Goal: Task Accomplishment & Management: Manage account settings

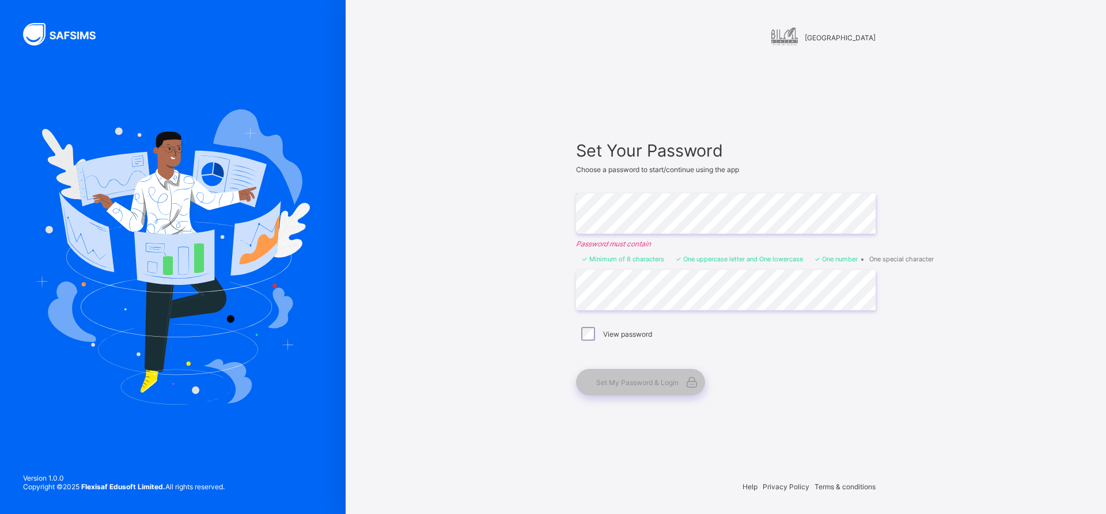
click at [658, 187] on div at bounding box center [725, 181] width 299 height 14
click at [635, 381] on span "Set My Password & Login" at bounding box center [637, 382] width 82 height 9
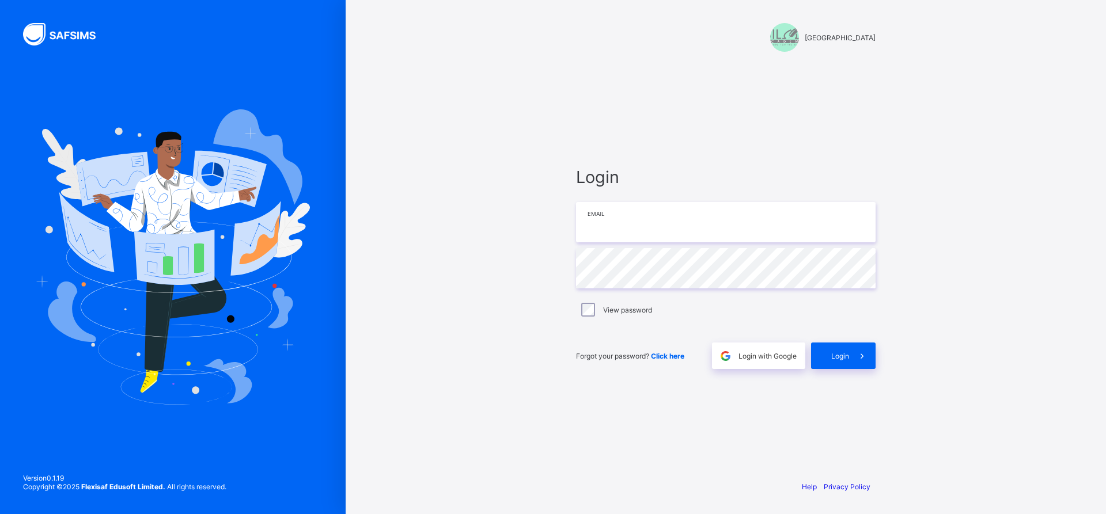
click at [758, 221] on input "email" at bounding box center [725, 222] width 299 height 40
type input "**********"
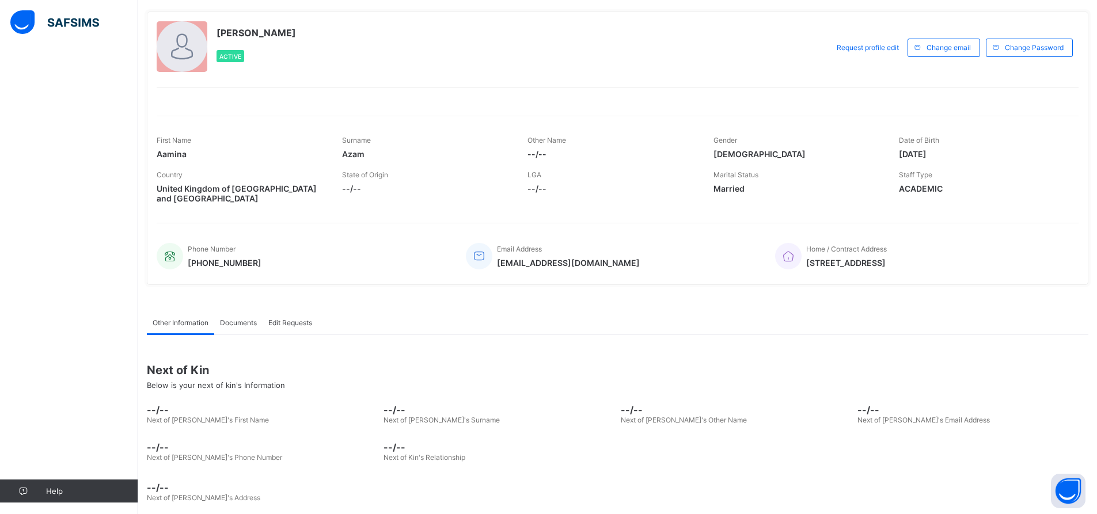
scroll to position [71, 0]
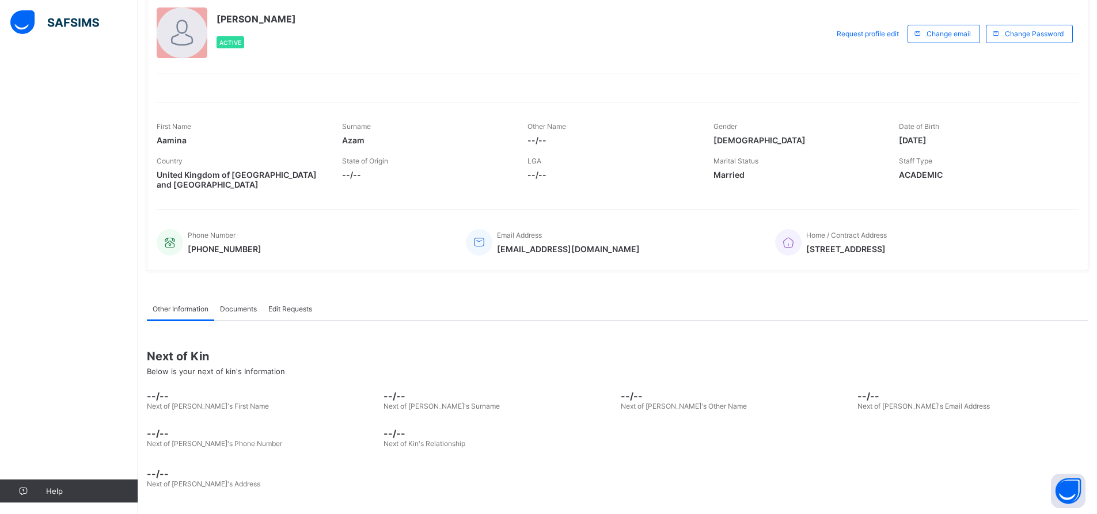
click at [244, 310] on span "Documents" at bounding box center [238, 309] width 37 height 9
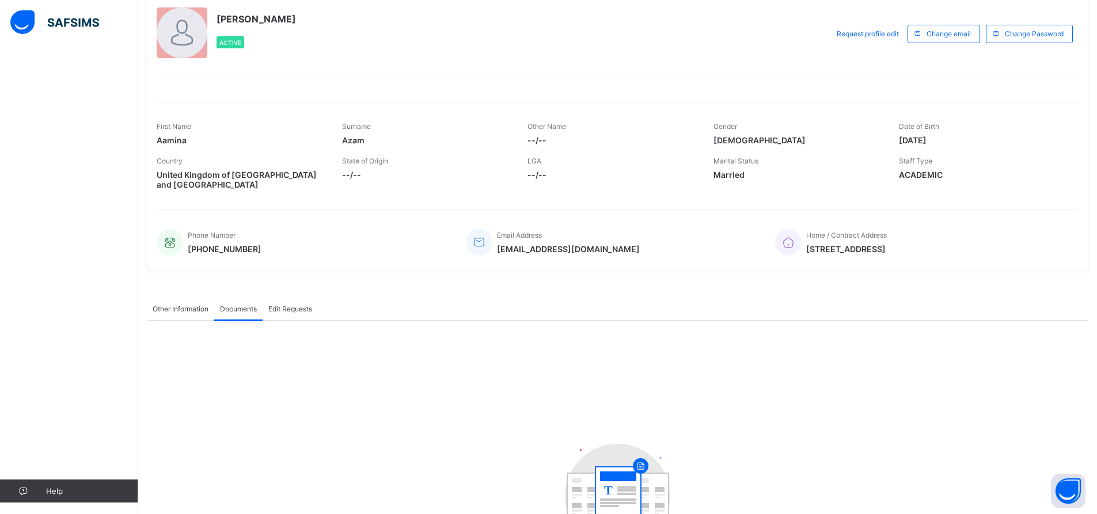
scroll to position [140, 0]
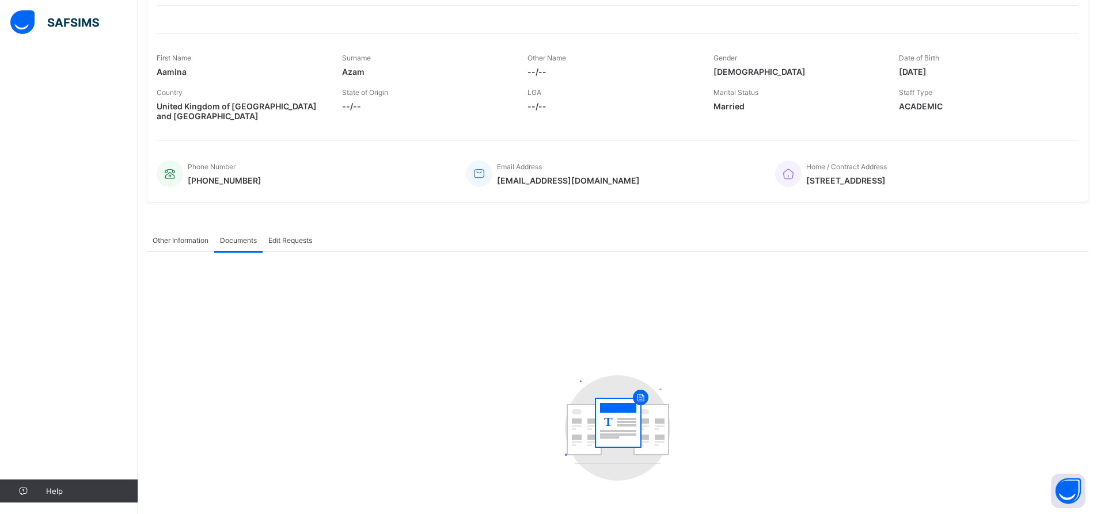
click at [296, 244] on div "Edit Requests" at bounding box center [290, 240] width 55 height 23
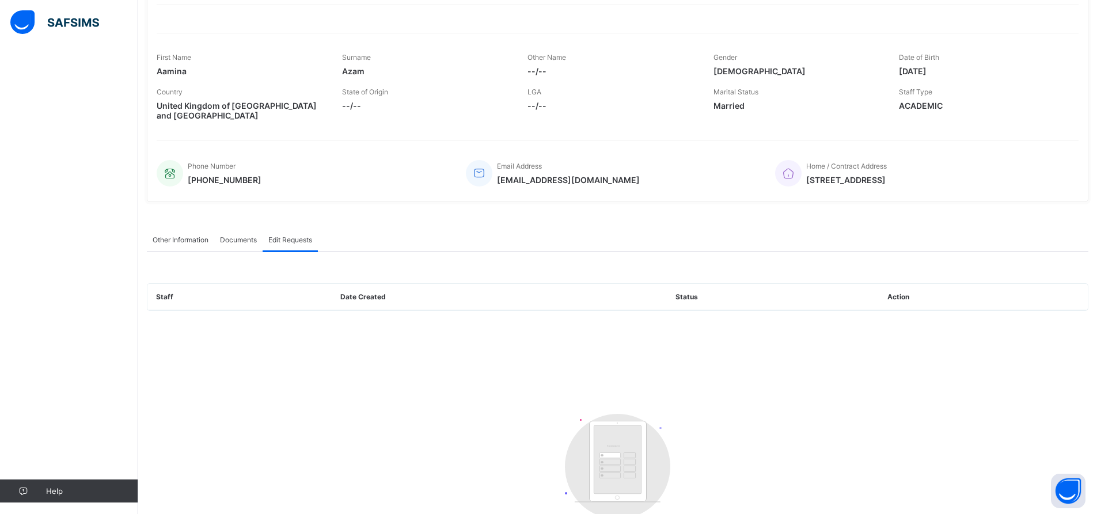
click at [179, 241] on span "Other Information" at bounding box center [181, 240] width 56 height 9
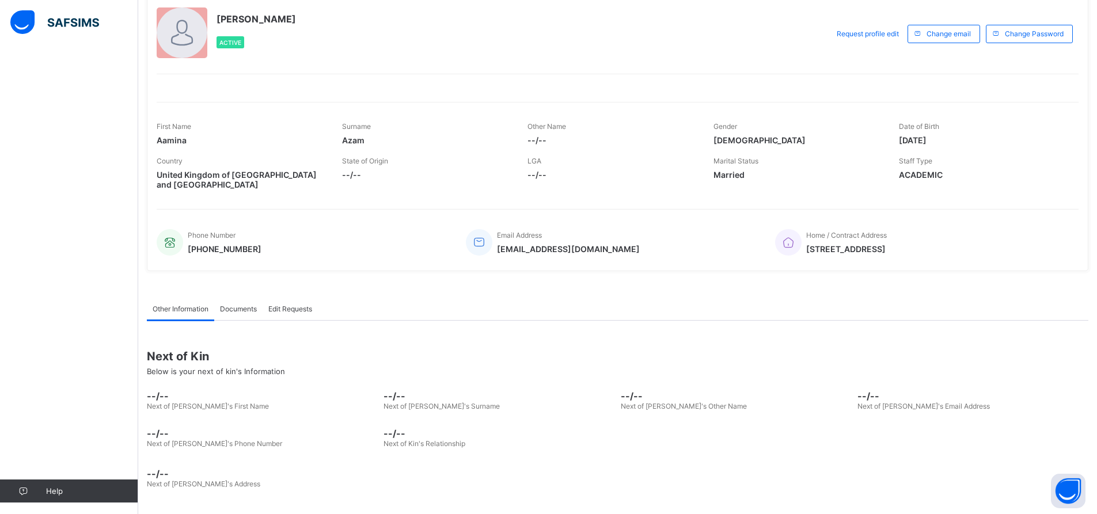
click at [278, 303] on div "Edit Requests" at bounding box center [290, 308] width 55 height 23
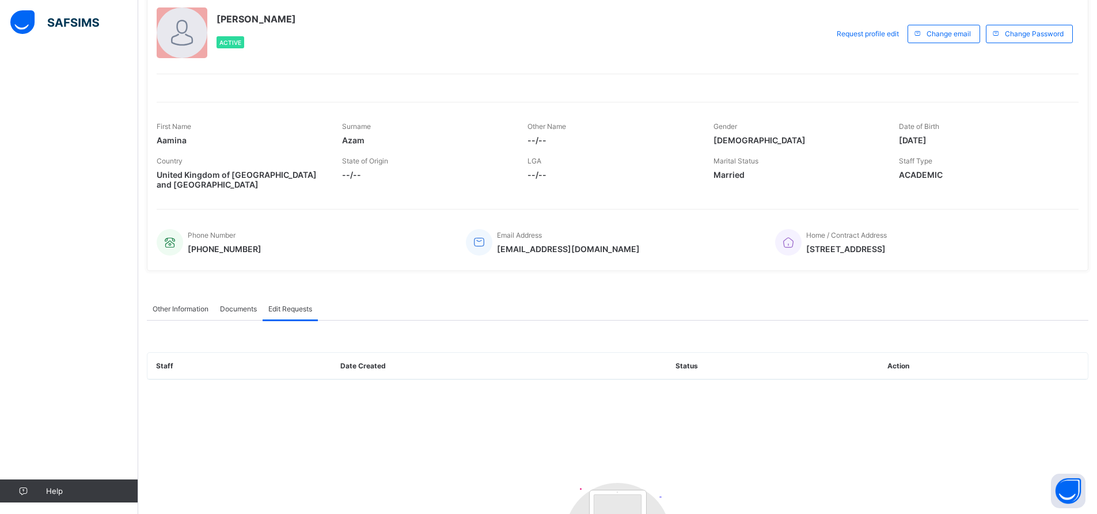
scroll to position [140, 0]
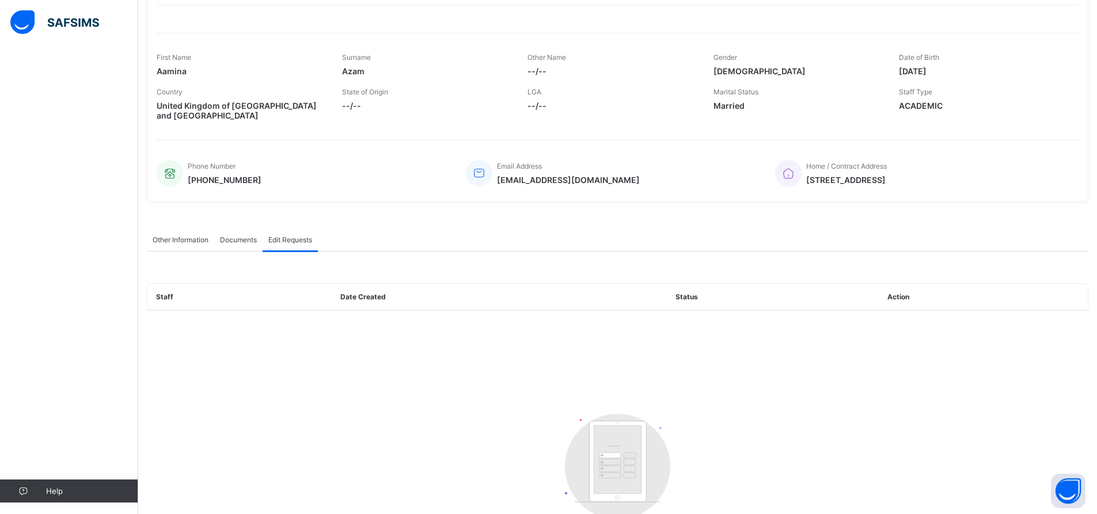
click at [269, 309] on th "Staff" at bounding box center [239, 297] width 184 height 26
click at [161, 240] on span "Other Information" at bounding box center [181, 240] width 56 height 9
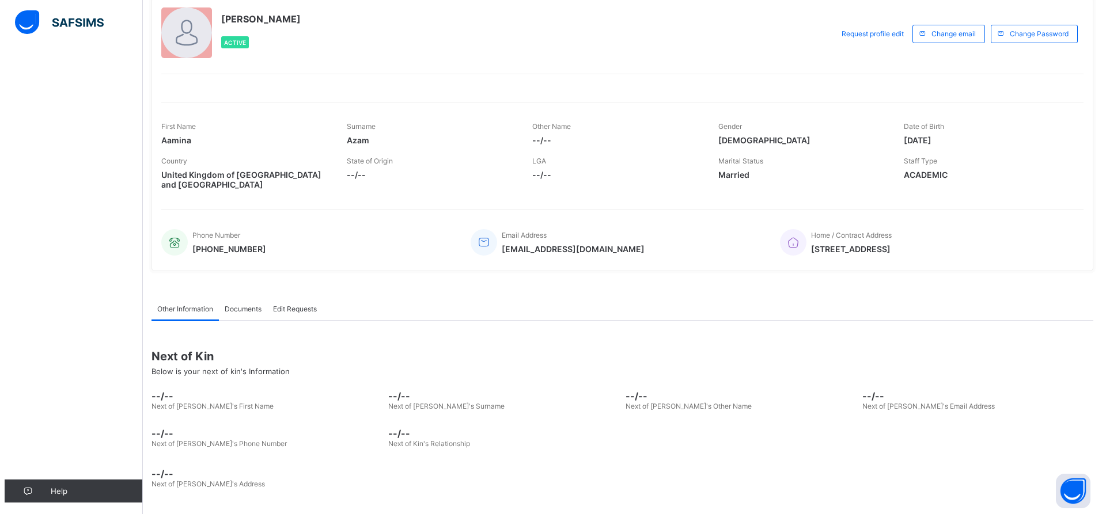
scroll to position [0, 0]
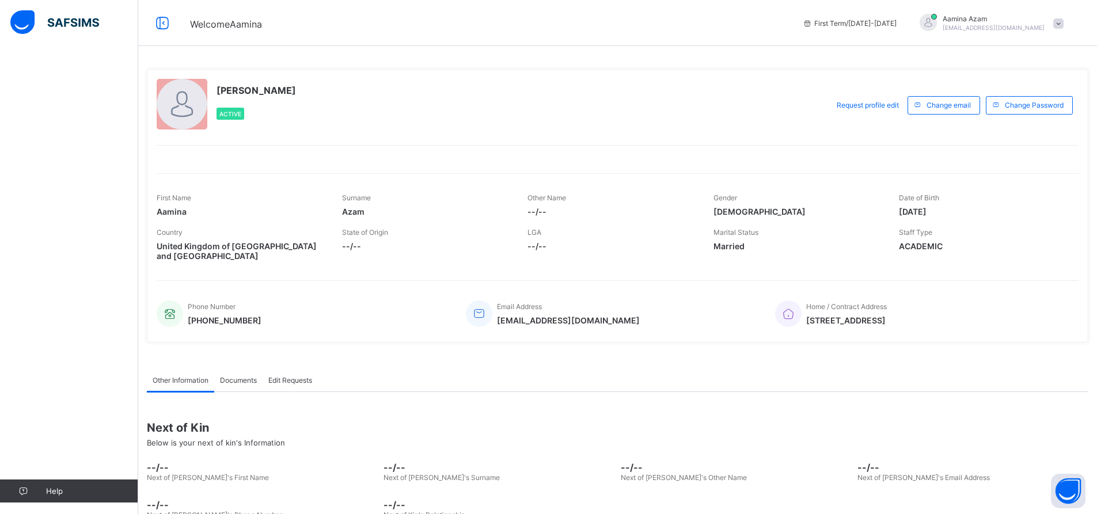
click at [1064, 29] on div "[PERSON_NAME] [EMAIL_ADDRESS][DOMAIN_NAME]" at bounding box center [988, 23] width 161 height 19
click at [1023, 77] on li "Notifications" at bounding box center [1025, 69] width 85 height 22
click at [164, 26] on icon at bounding box center [163, 23] width 20 height 17
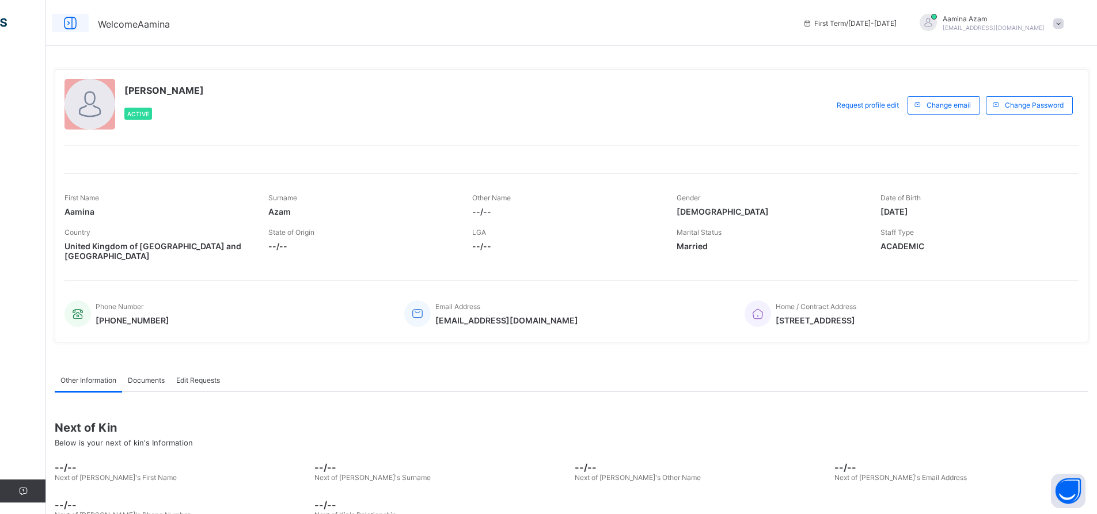
click at [72, 21] on icon at bounding box center [70, 23] width 20 height 17
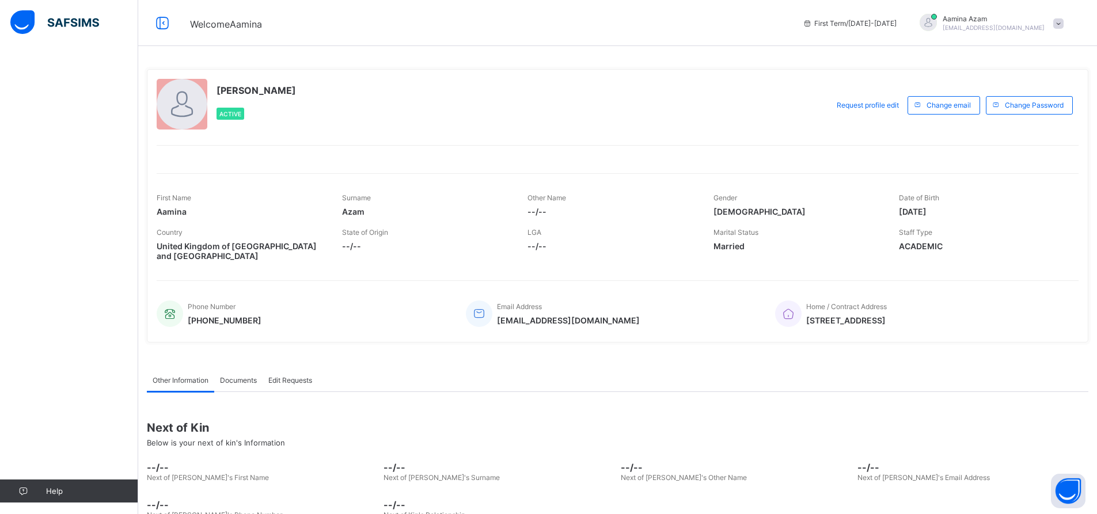
click at [1063, 23] on span at bounding box center [1058, 23] width 10 height 10
click at [1022, 109] on span "Logout" at bounding box center [1026, 113] width 76 height 13
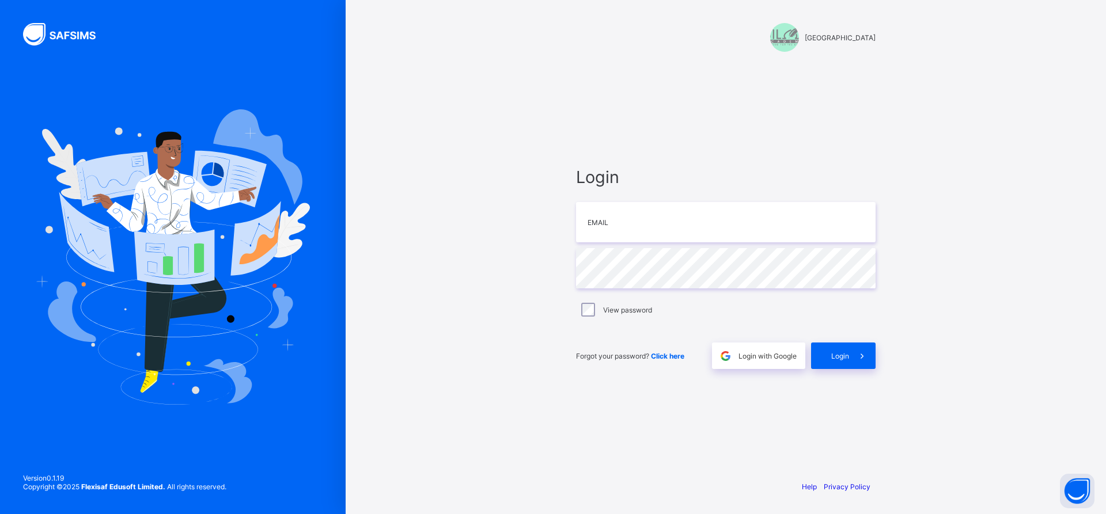
click at [799, 38] on div at bounding box center [784, 37] width 29 height 29
